Goal: Browse casually

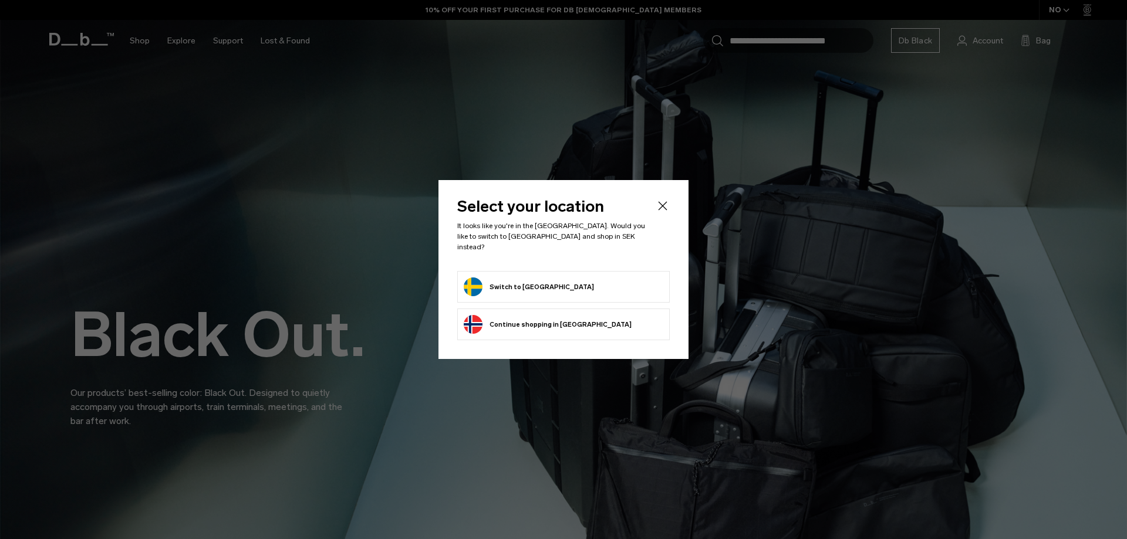
click at [519, 282] on button "Switch to Sweden" at bounding box center [529, 287] width 130 height 19
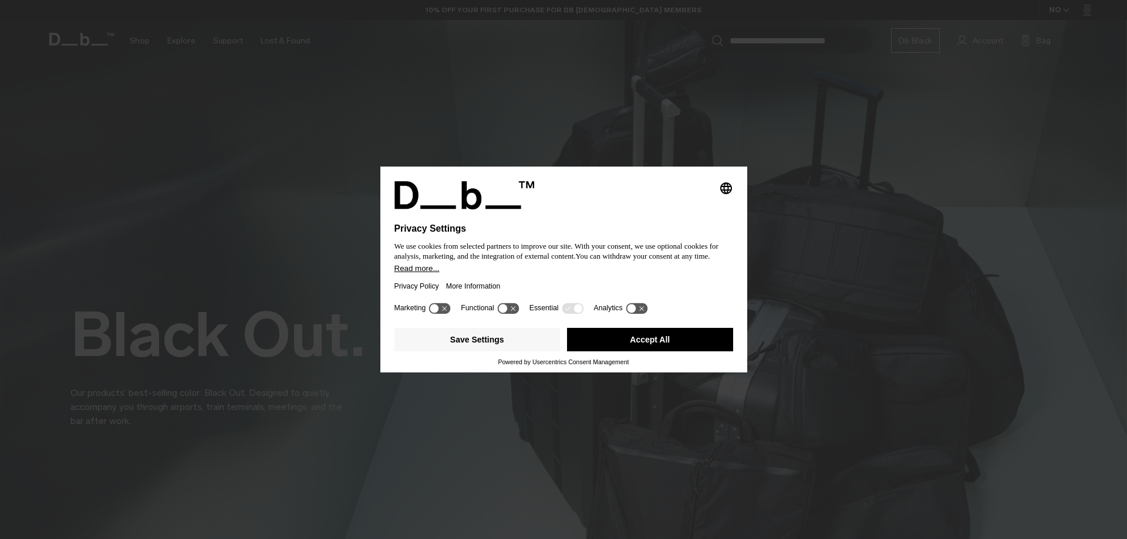
click at [671, 334] on button "Accept All" at bounding box center [650, 339] width 166 height 23
